Goal: Task Accomplishment & Management: Manage account settings

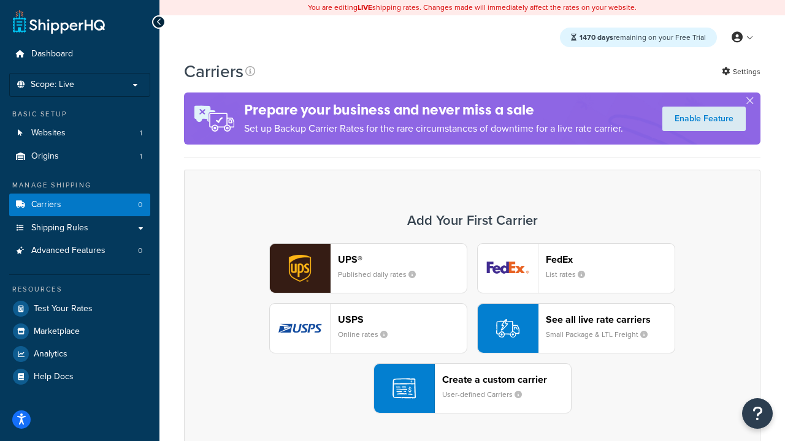
click at [472, 329] on div "UPS® Published daily rates FedEx List rates USPS Online rates See all live rate…" at bounding box center [472, 328] width 551 height 170
click at [610, 260] on header "FedEx" at bounding box center [610, 260] width 129 height 12
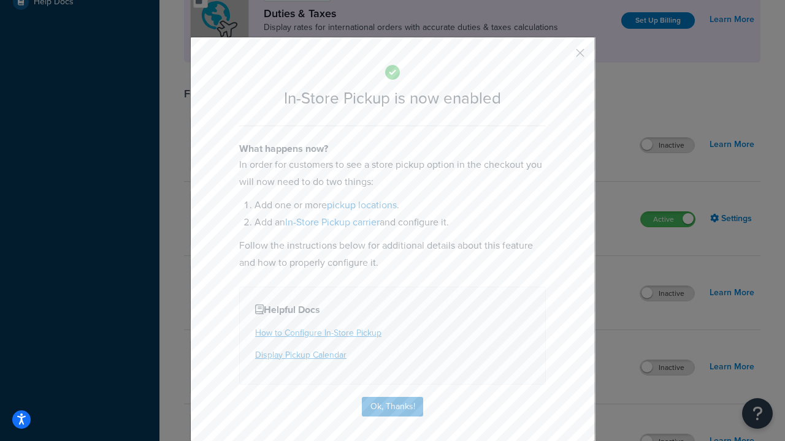
click at [562, 57] on button "button" at bounding box center [561, 57] width 3 height 3
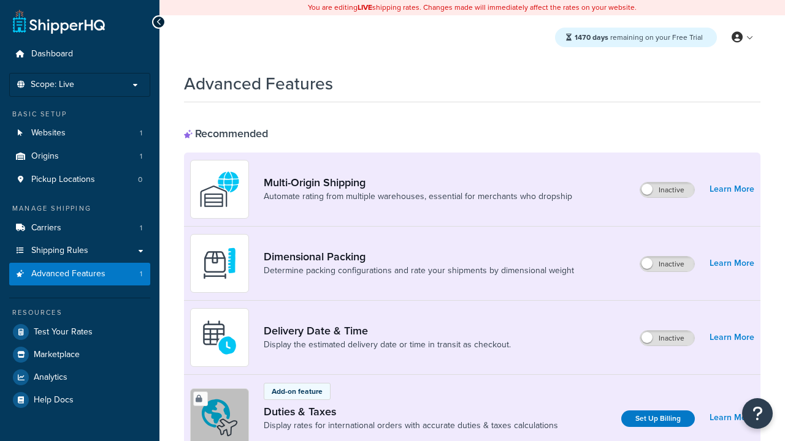
scroll to position [398, 0]
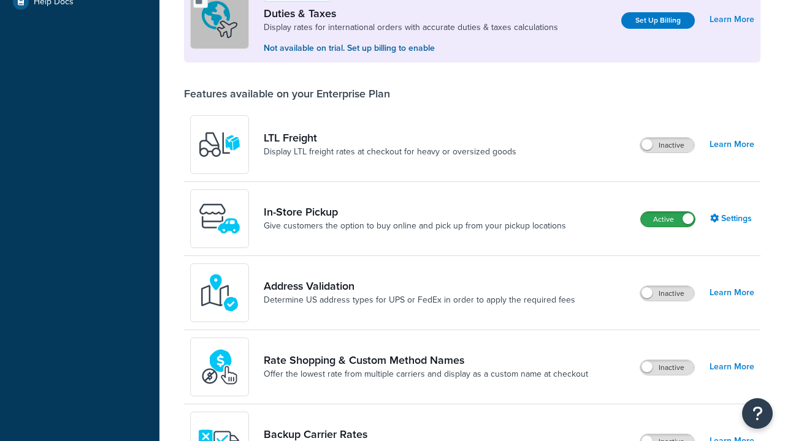
scroll to position [375, 0]
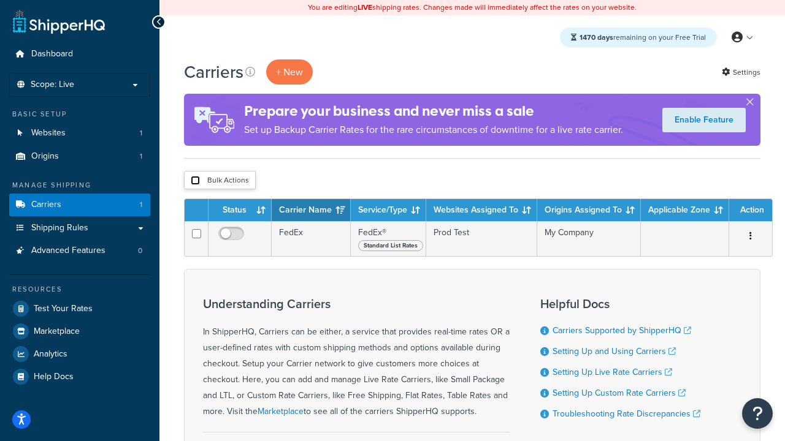
click at [195, 181] on input "checkbox" at bounding box center [195, 180] width 9 height 9
checkbox input "true"
click at [0, 0] on button "Delete" at bounding box center [0, 0] width 0 height 0
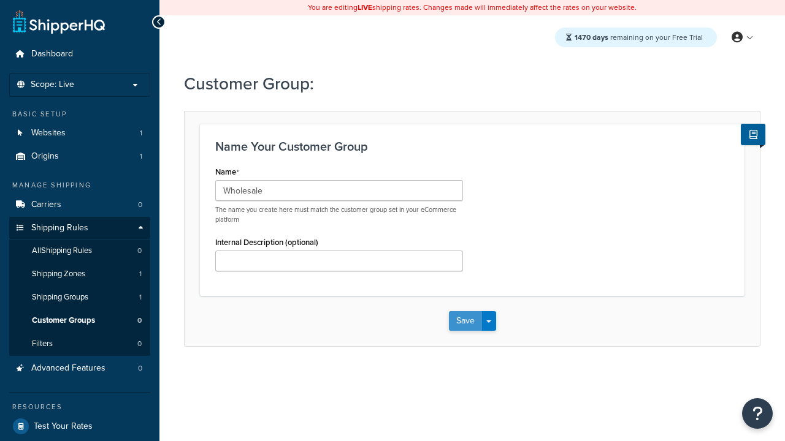
type input "Wholesale"
click at [465, 322] on button "Save" at bounding box center [465, 321] width 33 height 20
type input "Not Authenticated"
click at [465, 322] on button "Save" at bounding box center [465, 321] width 33 height 20
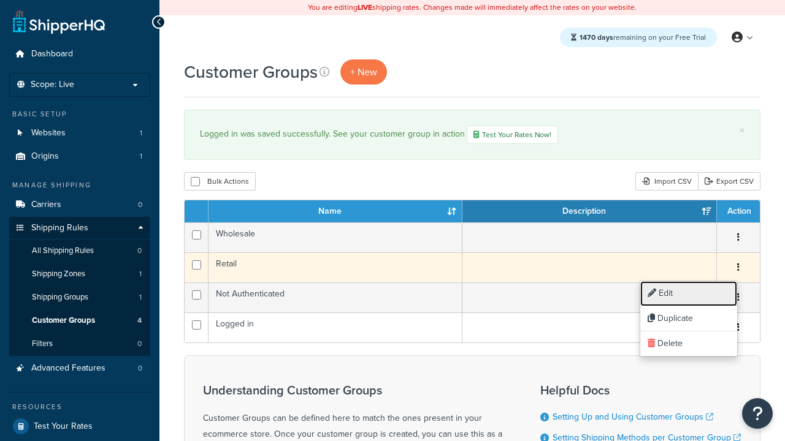
click at [688, 294] on link "Edit" at bounding box center [688, 293] width 97 height 25
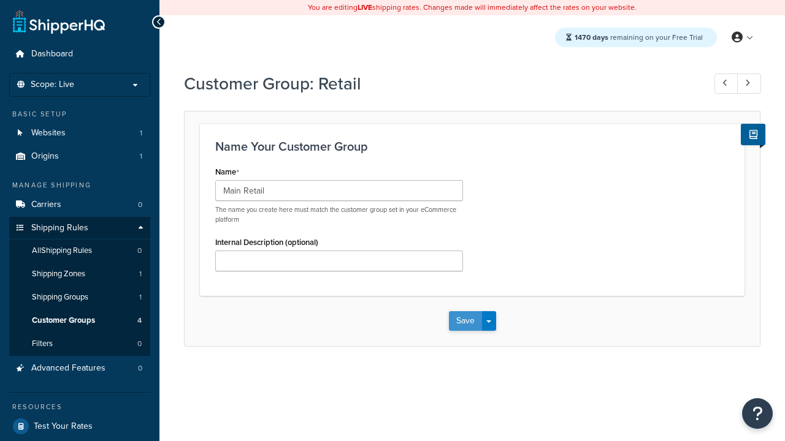
type input "Main Retail"
click at [465, 322] on button "Save" at bounding box center [465, 321] width 33 height 20
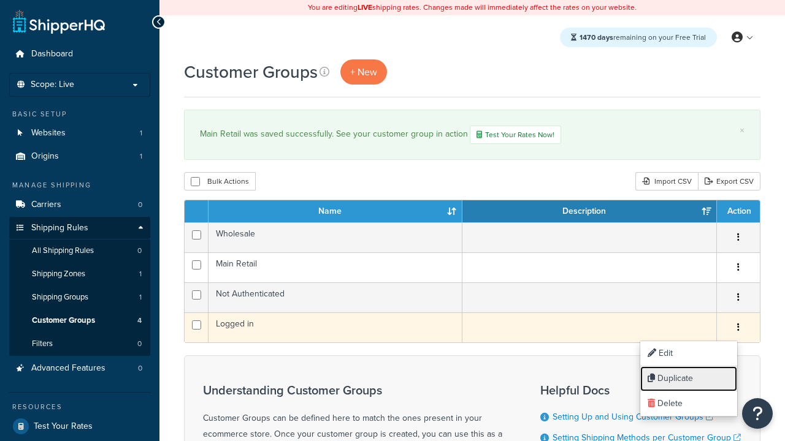
click at [688, 379] on link "Duplicate" at bounding box center [688, 379] width 97 height 25
